Goal: Task Accomplishment & Management: Manage account settings

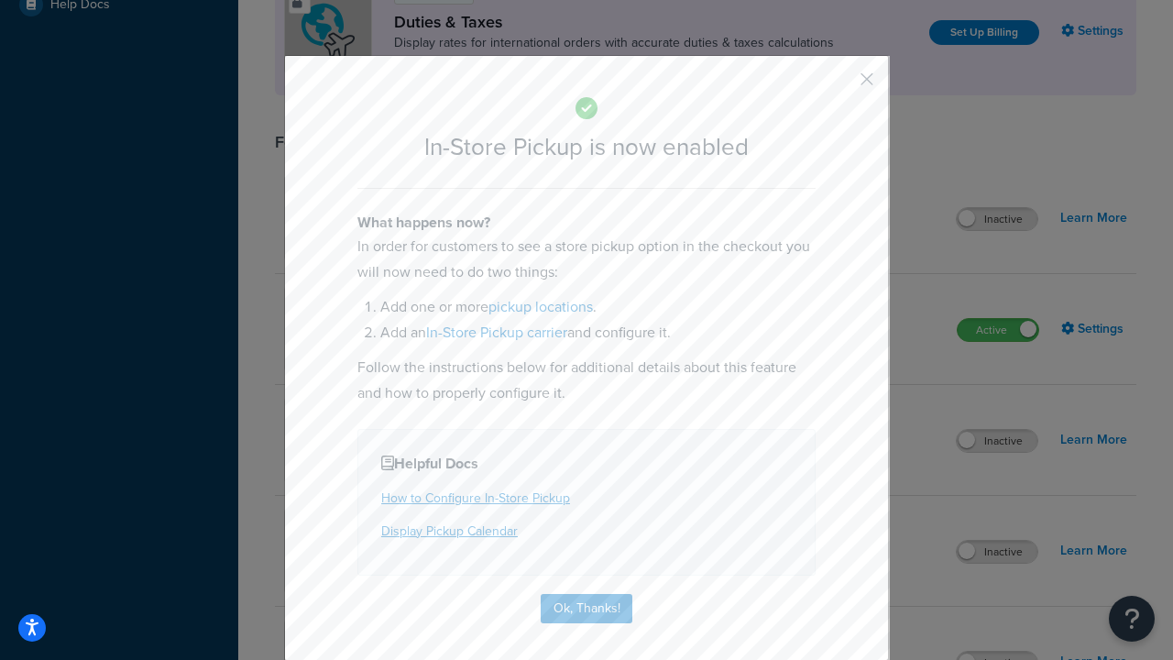
click at [840, 85] on button "button" at bounding box center [840, 85] width 5 height 5
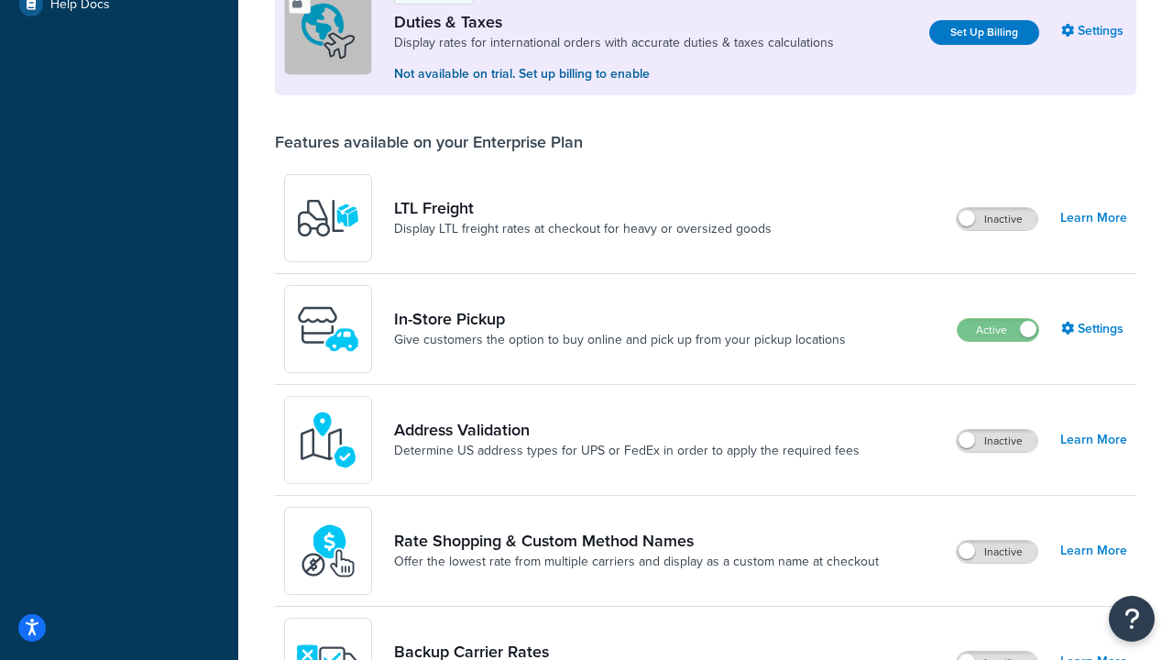
scroll to position [559, 0]
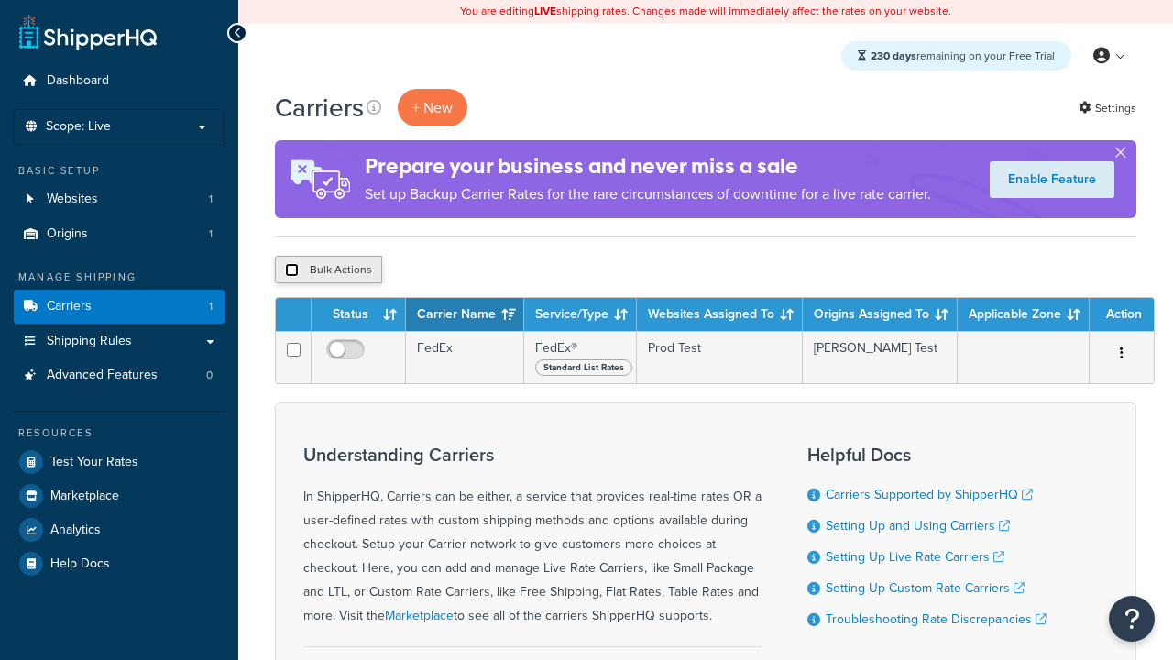
click at [291, 270] on input "checkbox" at bounding box center [292, 270] width 14 height 14
checkbox input "true"
click at [493, 270] on button "Delete" at bounding box center [488, 269] width 63 height 27
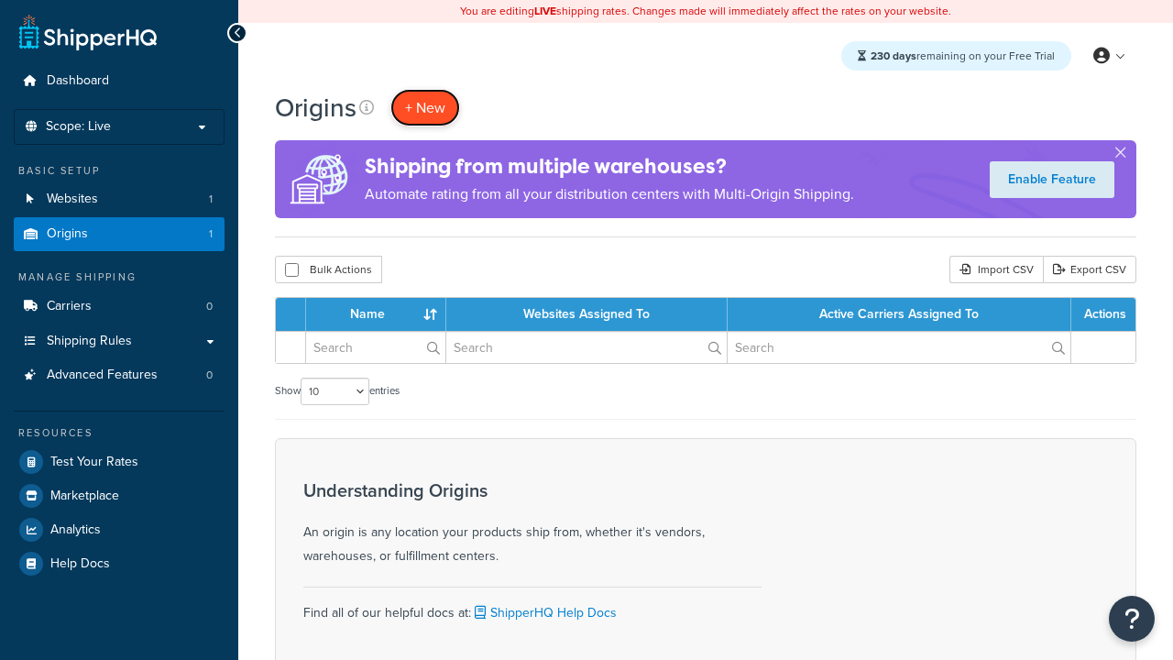
click at [425, 107] on span "+ New" at bounding box center [425, 107] width 40 height 21
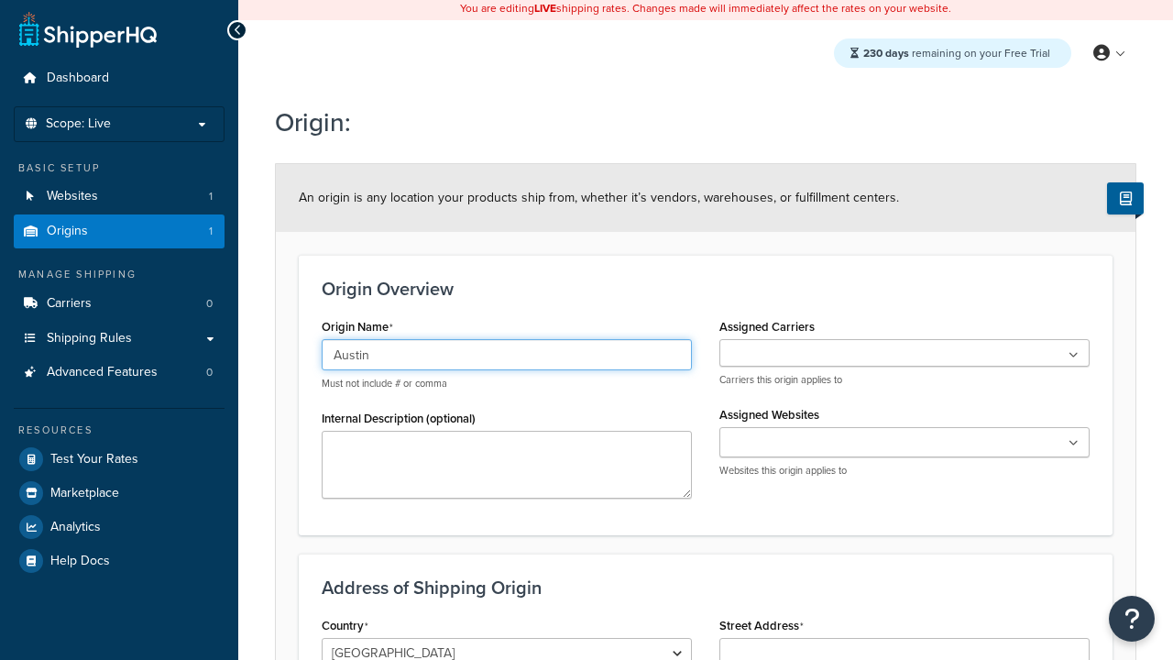
type input "Austin"
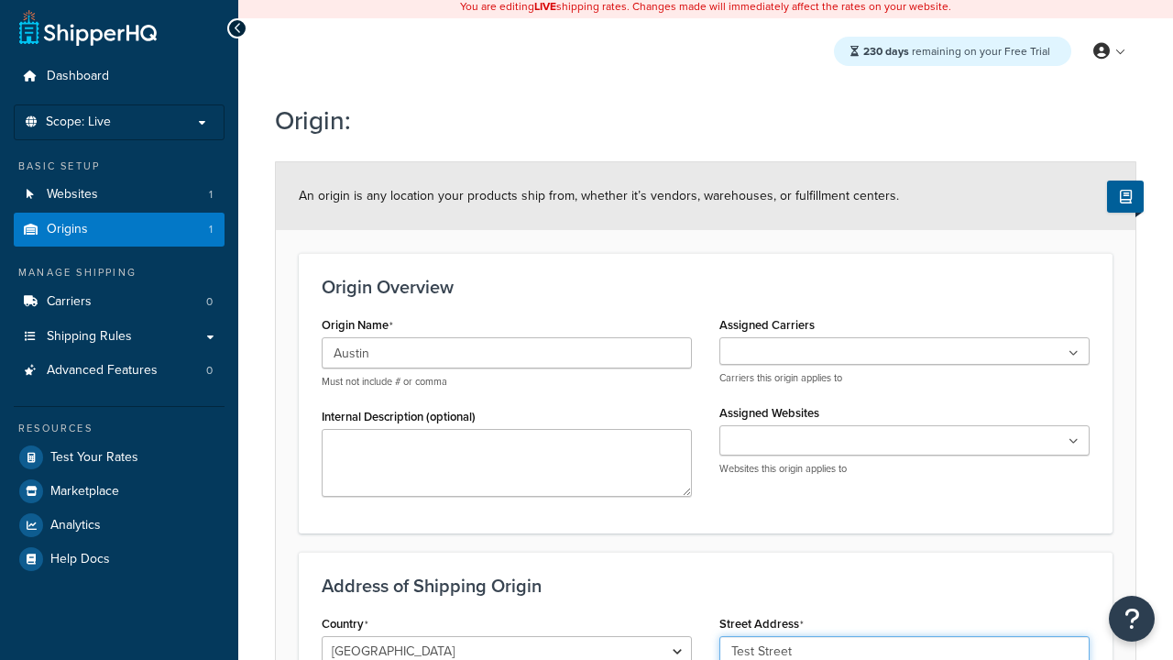
type input "Test Street"
type input "Austin"
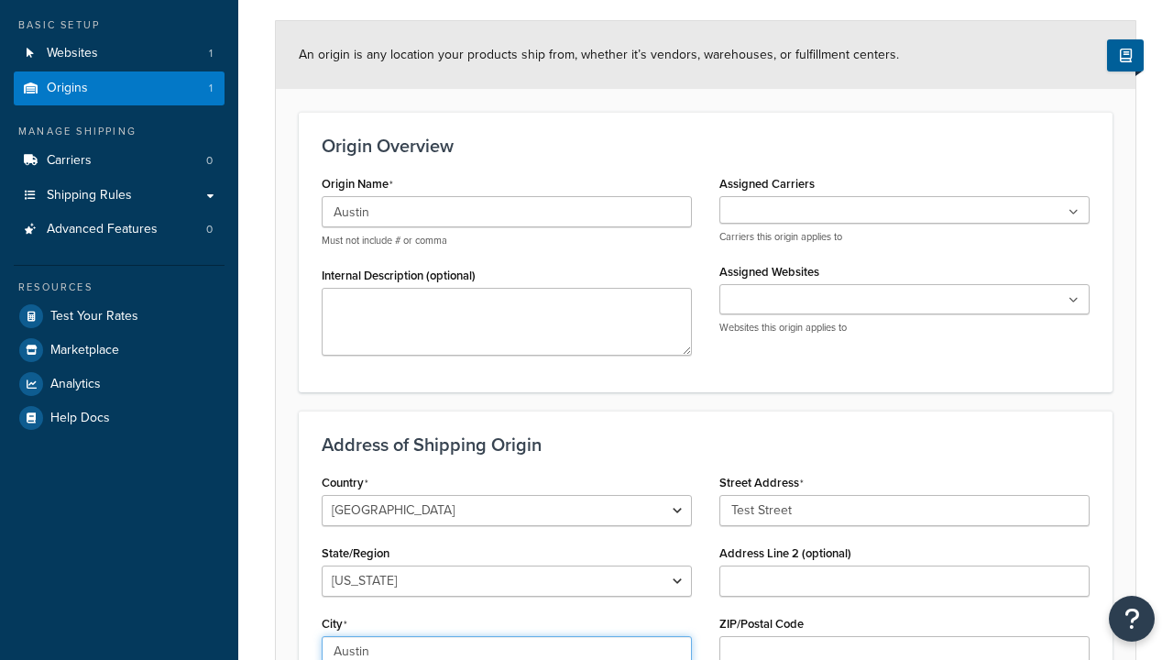
select select "43"
type input "Austin"
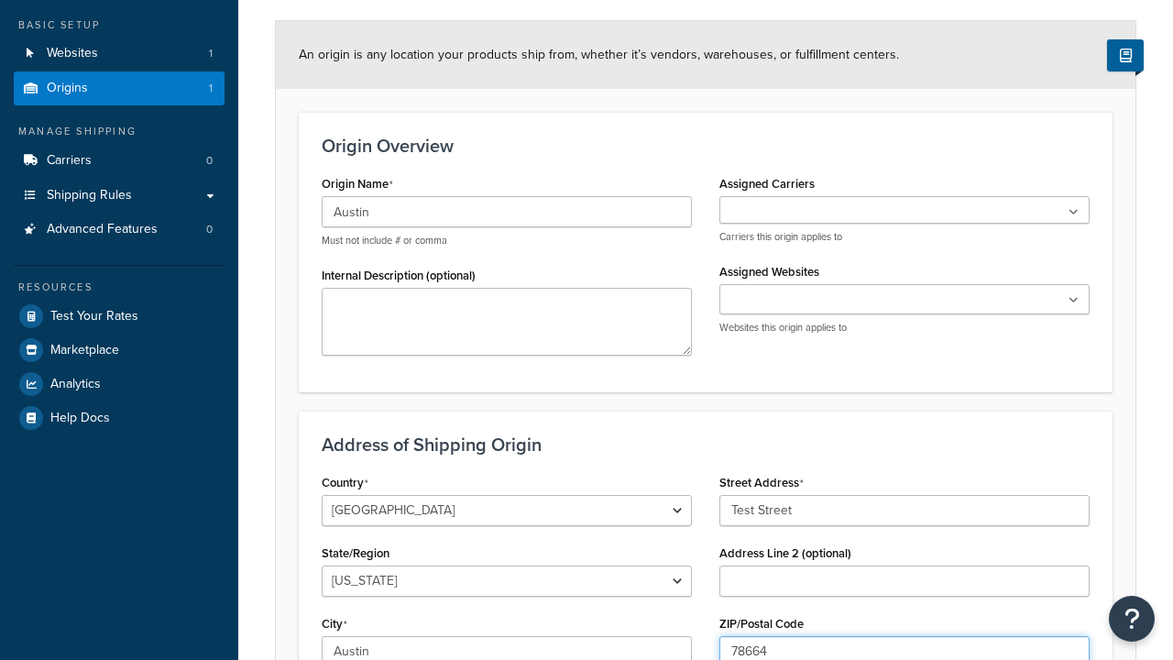
type input "78664"
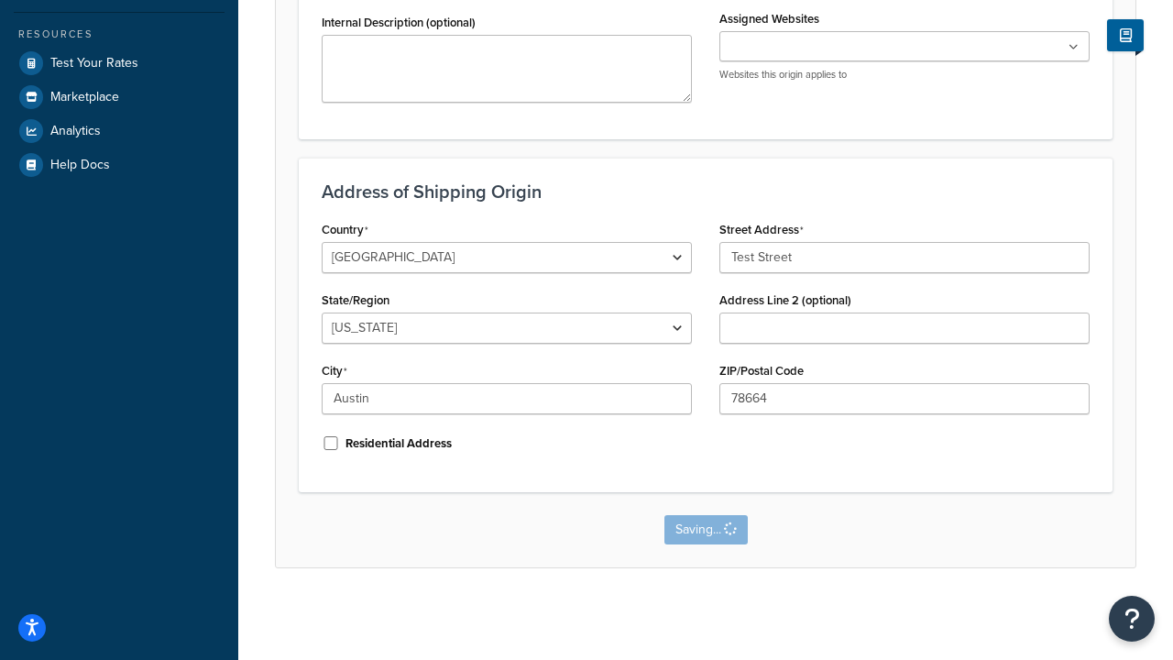
scroll to position [0, 0]
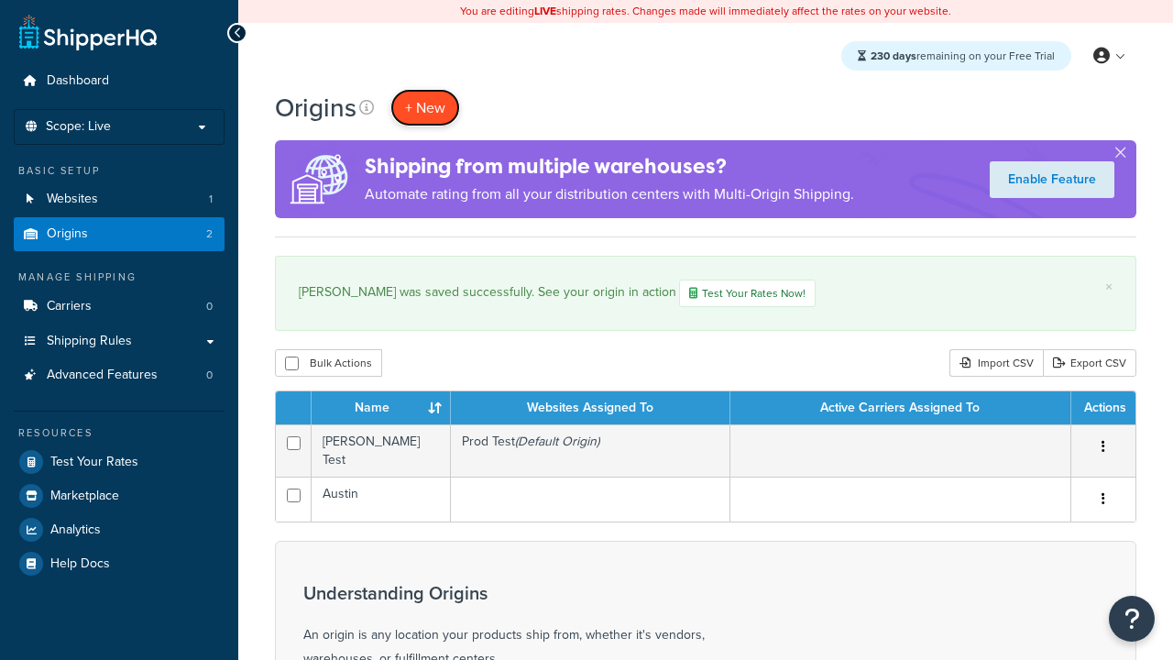
click at [425, 107] on span "+ New" at bounding box center [425, 107] width 40 height 21
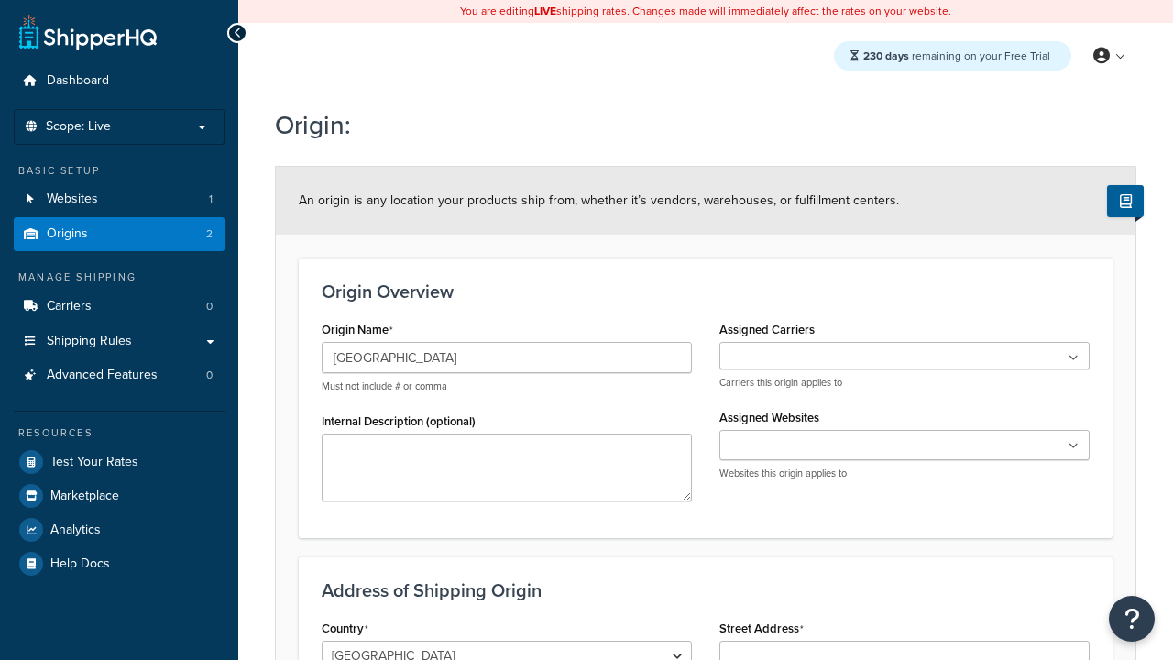
type input "Georgetown"
type input "Test Street"
type input "Austin"
select select "43"
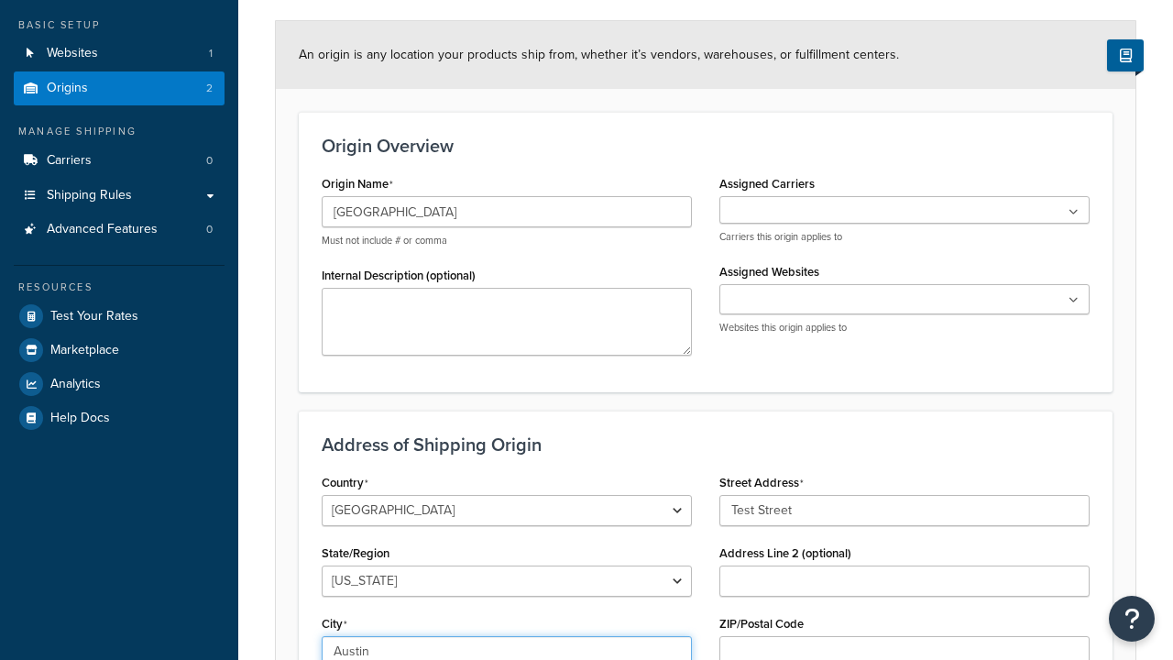
type input "Austin"
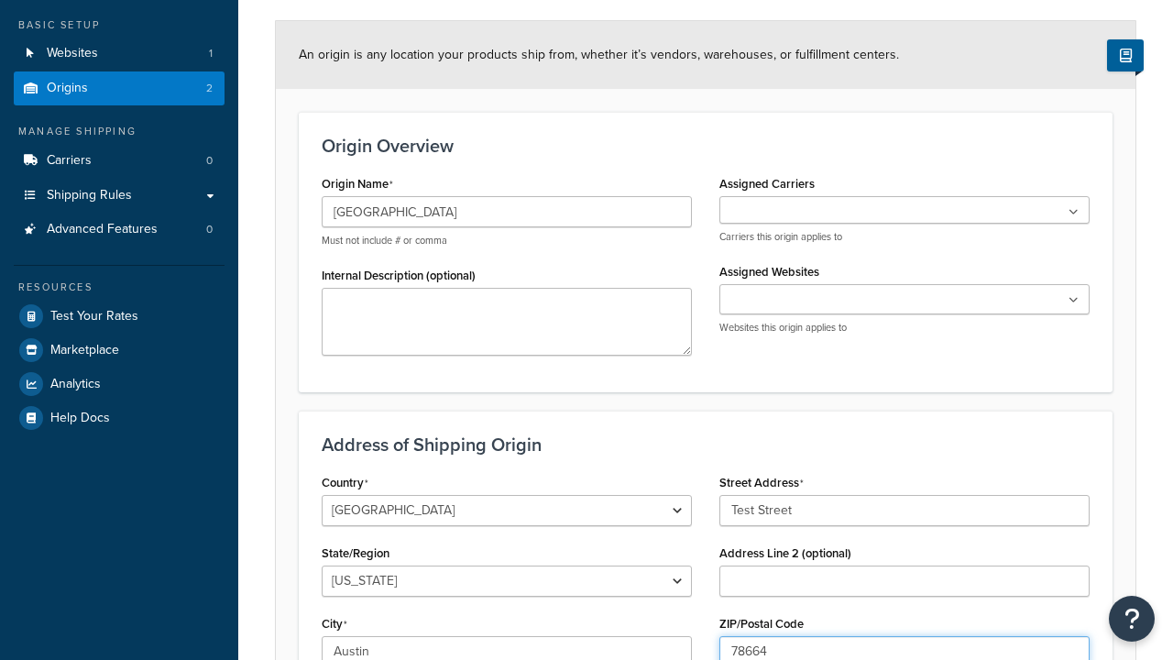
type input "78664"
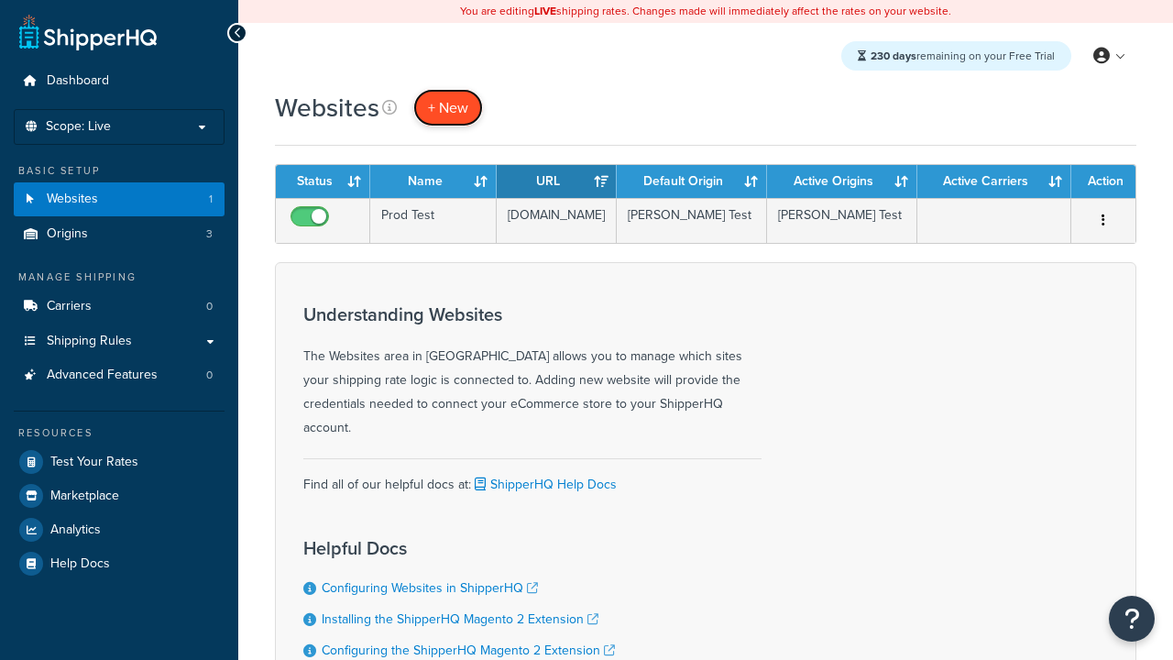
click at [448, 107] on span "+ New" at bounding box center [448, 107] width 40 height 21
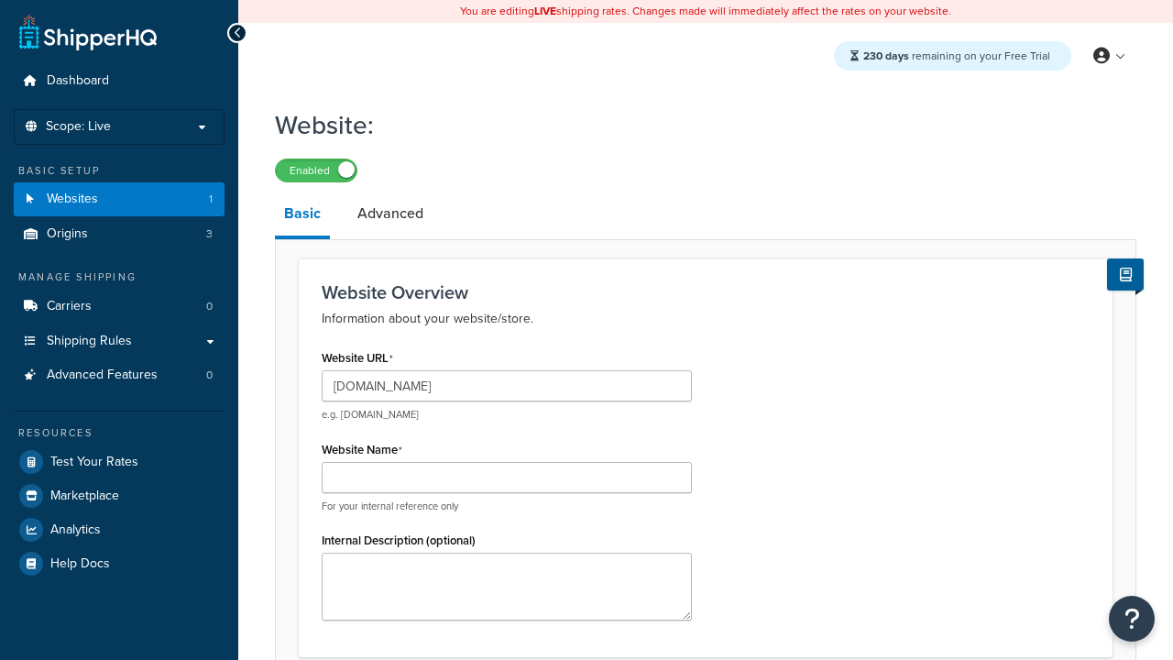
type input "[DOMAIN_NAME]"
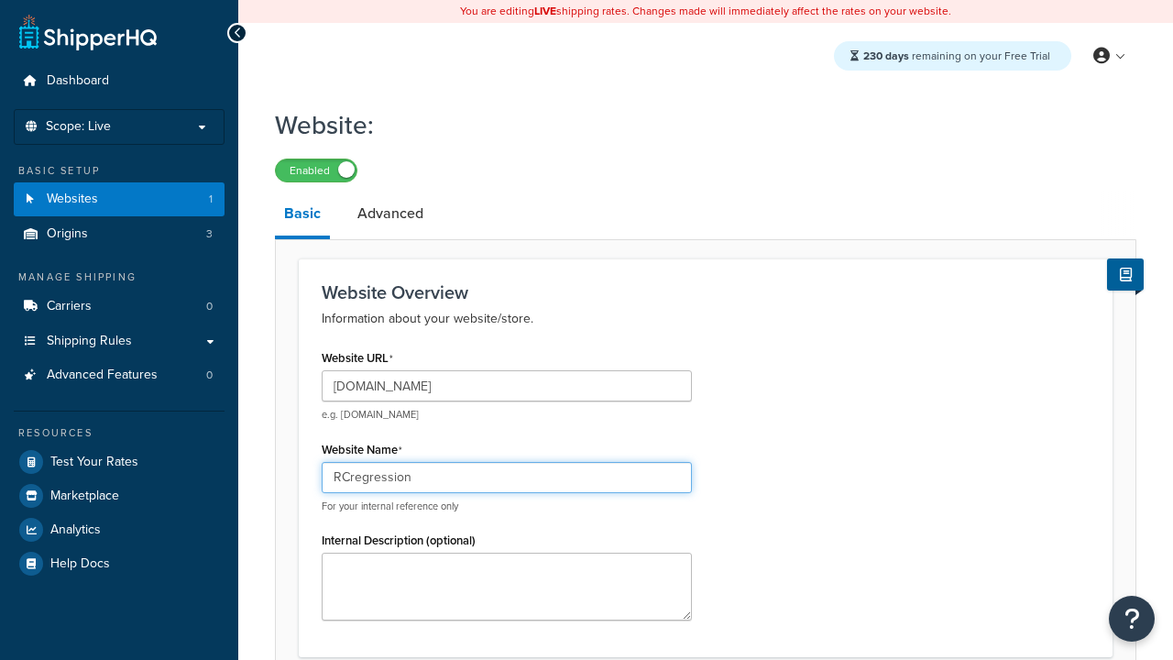
type input "RCregression"
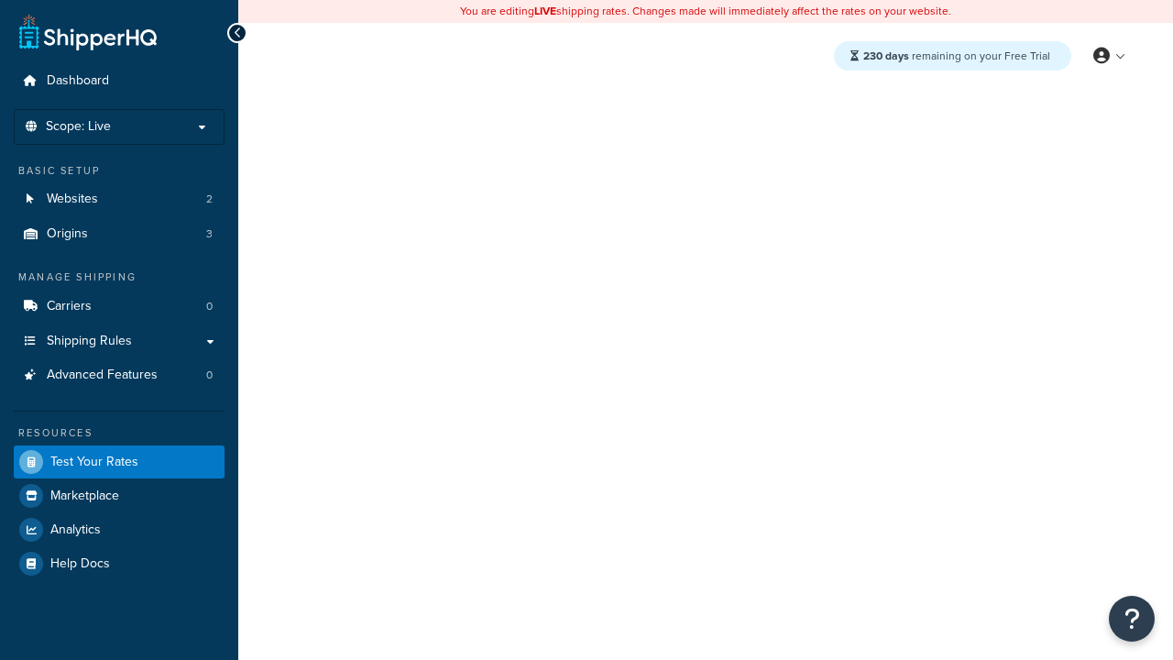
select select "[GEOGRAPHIC_DATA]"
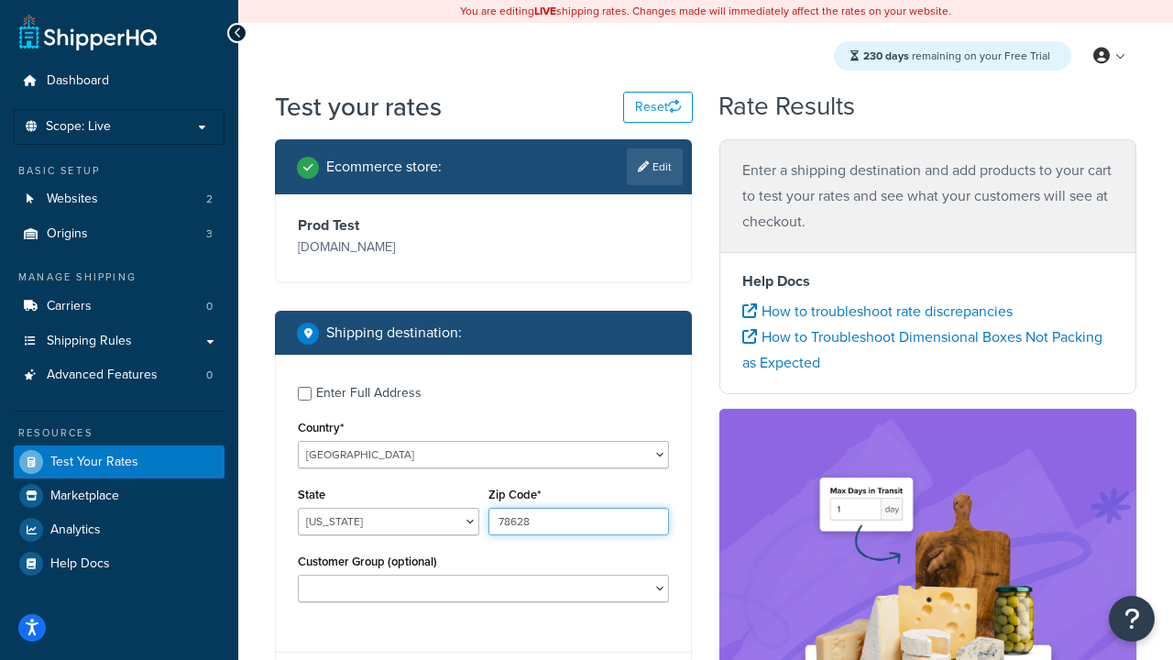
type input "78628"
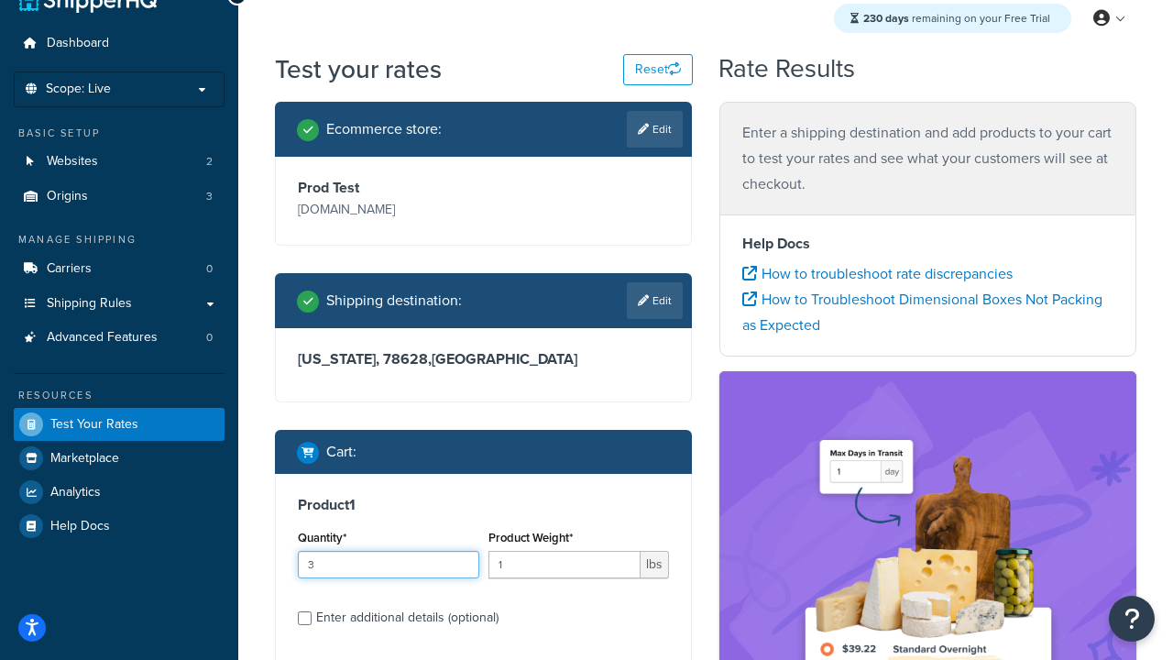
type input "3"
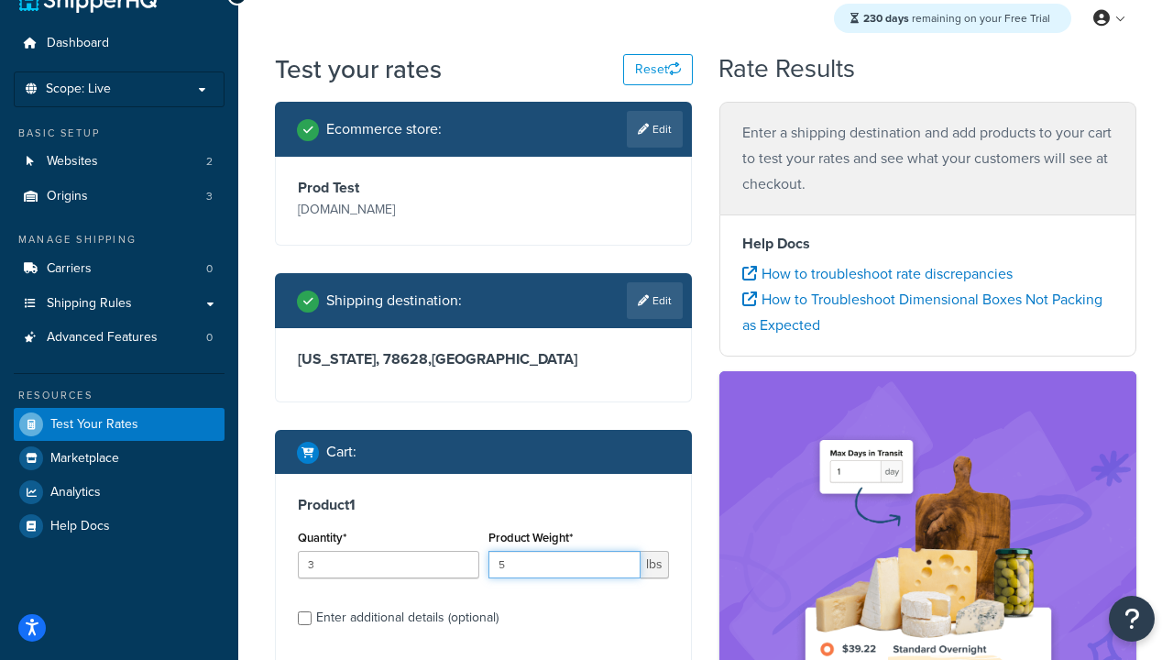
type input "5"
click at [304, 618] on input "Enter additional details (optional)" at bounding box center [305, 618] width 14 height 14
checkbox input "true"
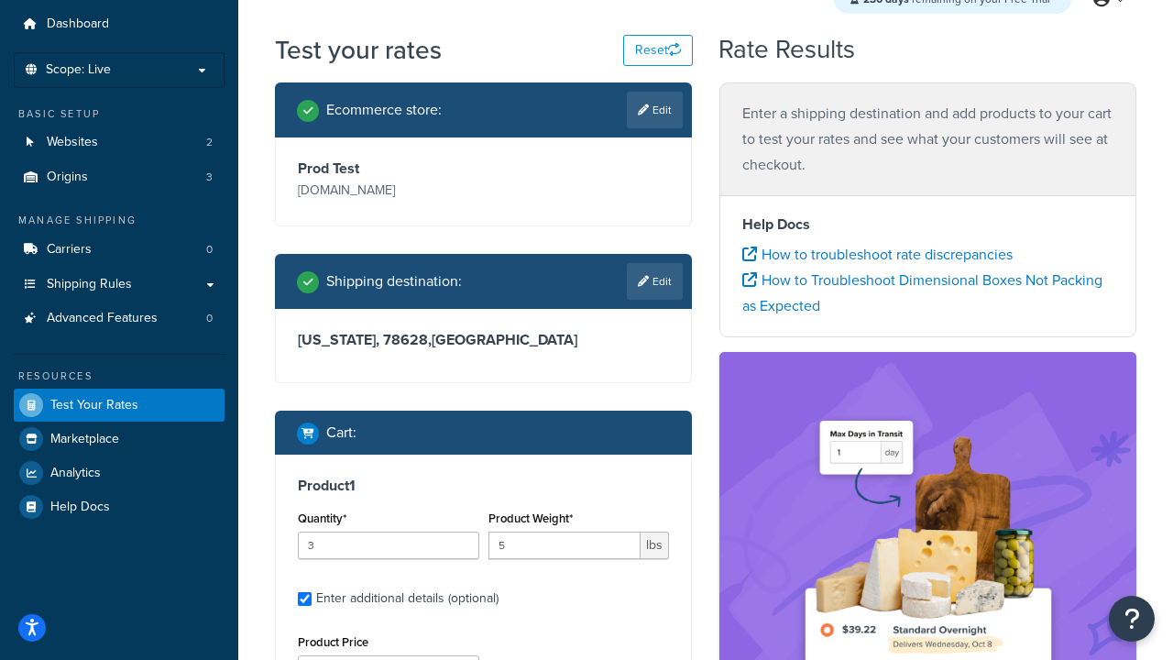
scroll to position [0, 0]
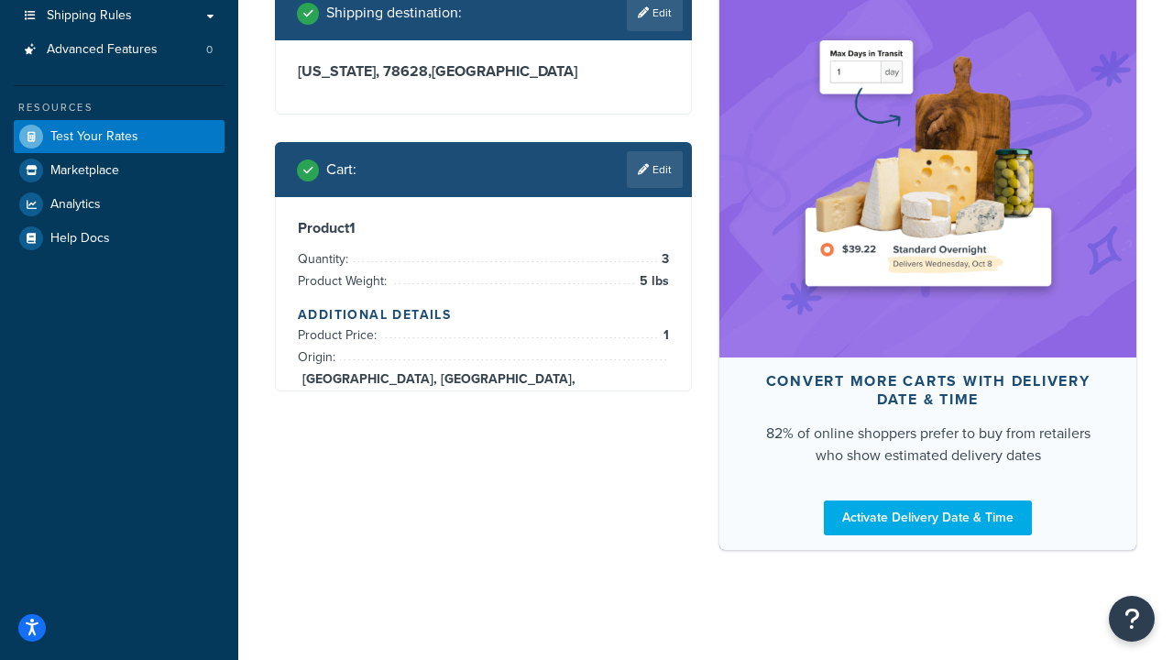
scroll to position [548, 0]
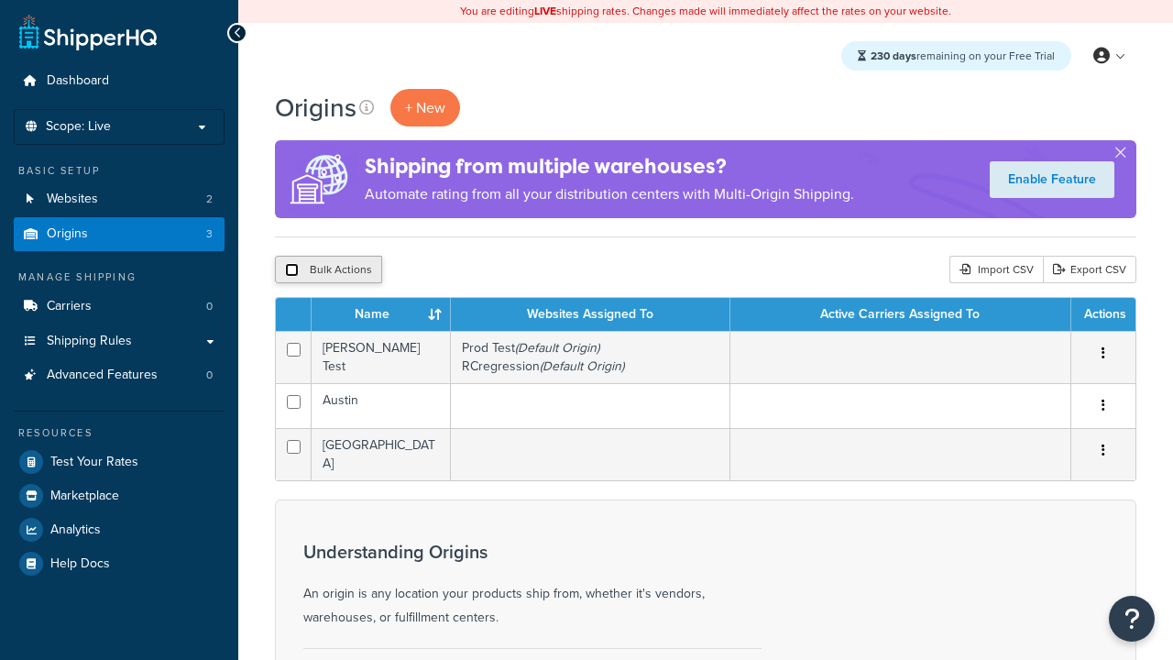
click at [291, 270] on input "checkbox" at bounding box center [292, 270] width 14 height 14
checkbox input "true"
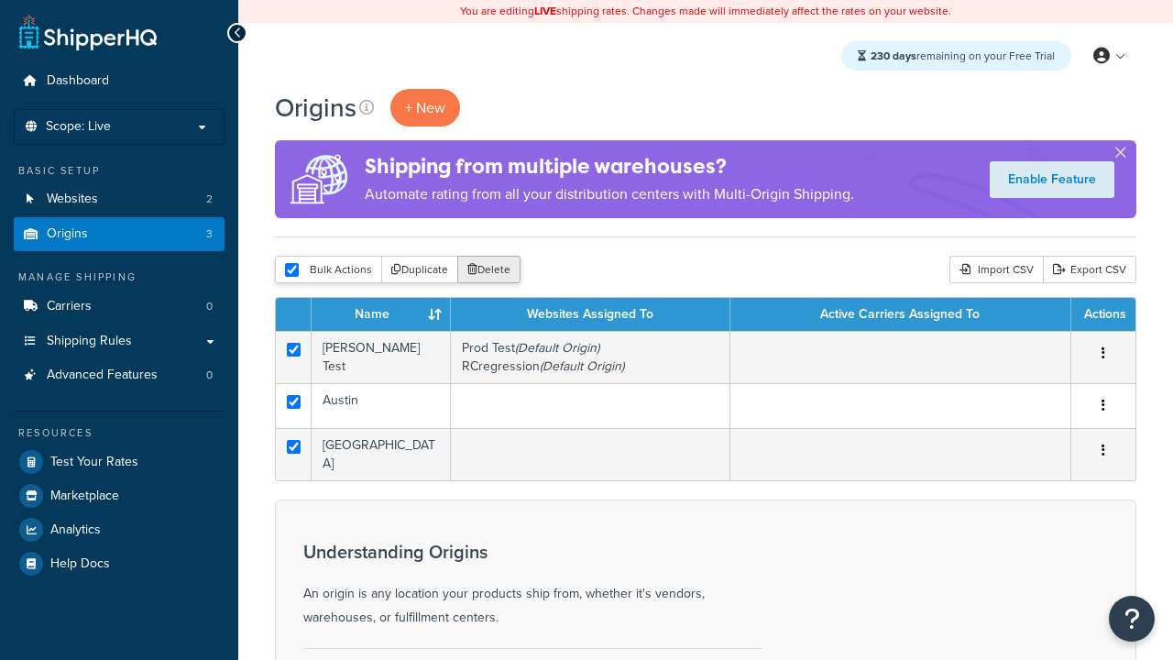
click at [493, 270] on button "Delete" at bounding box center [488, 269] width 63 height 27
